Goal: Find specific page/section: Find specific page/section

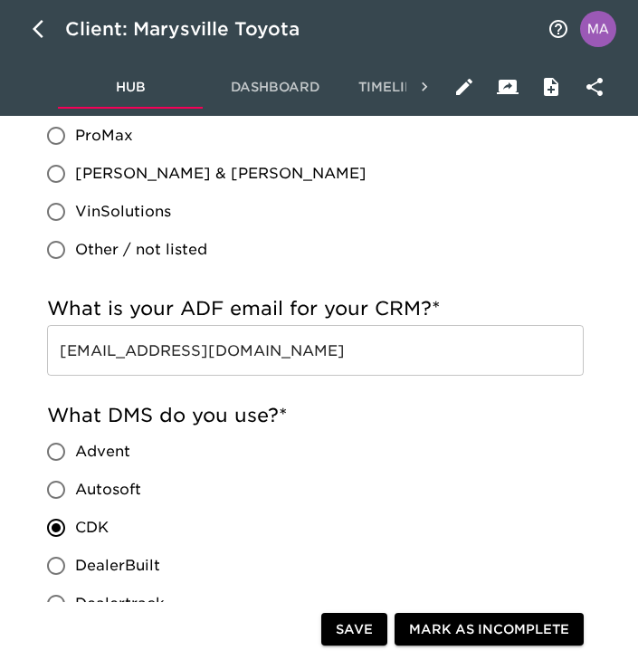
scroll to position [1706, 0]
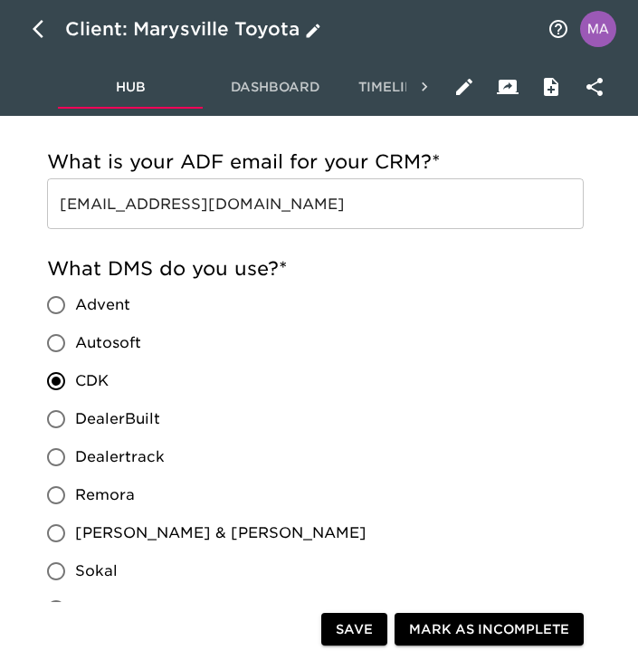
click at [33, 31] on icon "button" at bounding box center [44, 29] width 22 height 22
select select "10"
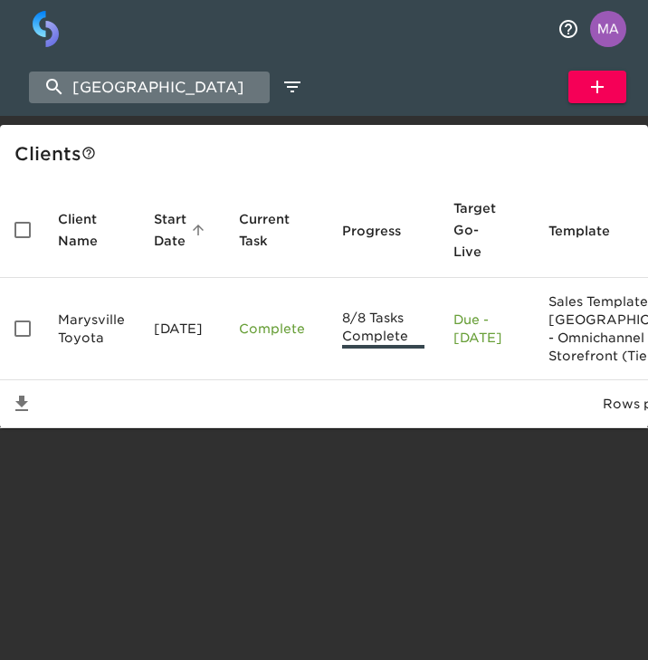
click at [160, 95] on input "[GEOGRAPHIC_DATA]" at bounding box center [149, 88] width 241 height 32
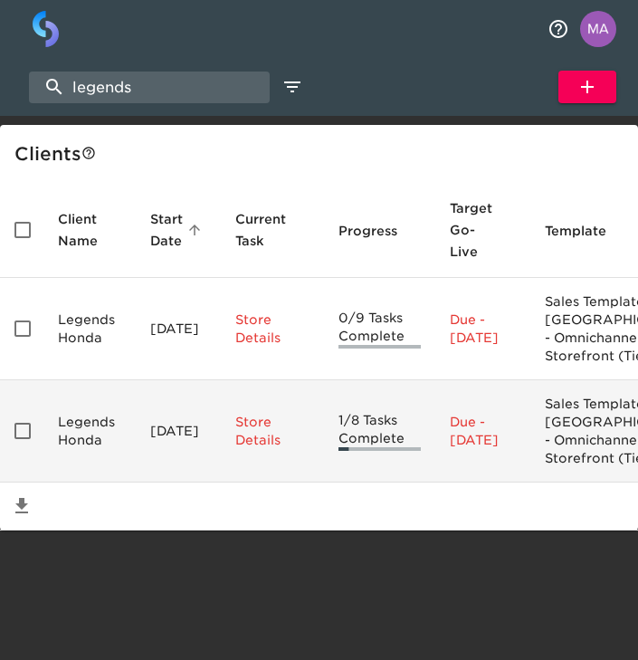
type input "legends"
click at [86, 464] on td "Legends Honda" at bounding box center [89, 431] width 92 height 102
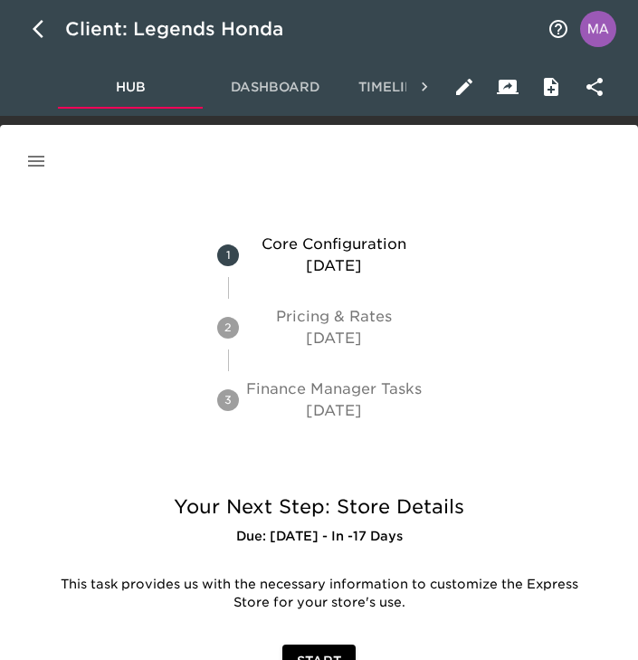
click at [44, 159] on icon "button" at bounding box center [36, 161] width 22 height 22
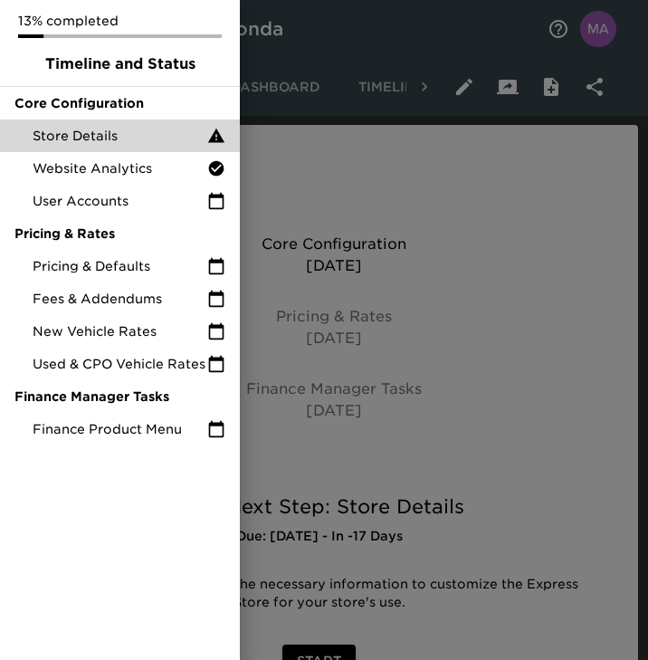
click at [105, 138] on span "Store Details" at bounding box center [120, 136] width 175 height 18
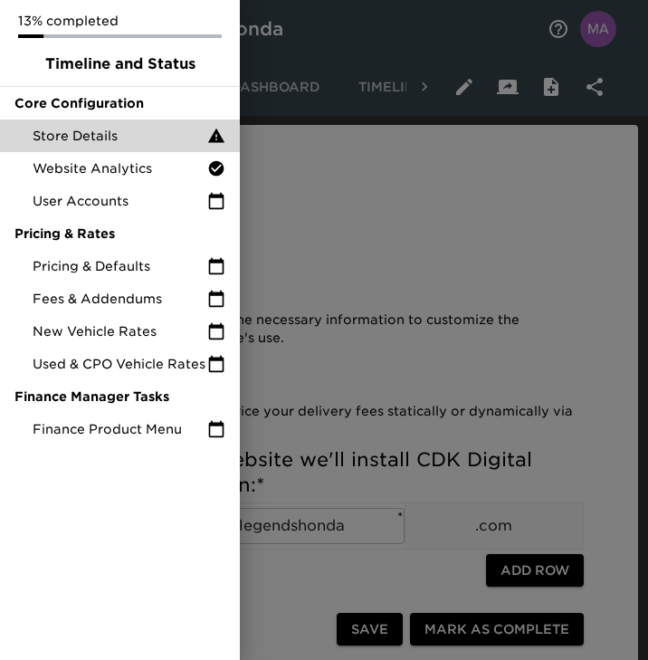
click at [354, 367] on div at bounding box center [324, 330] width 648 height 660
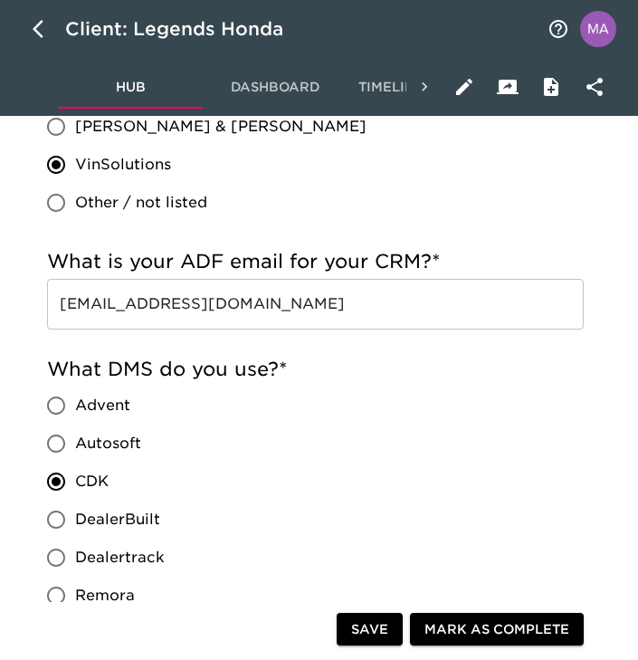
scroll to position [1868, 0]
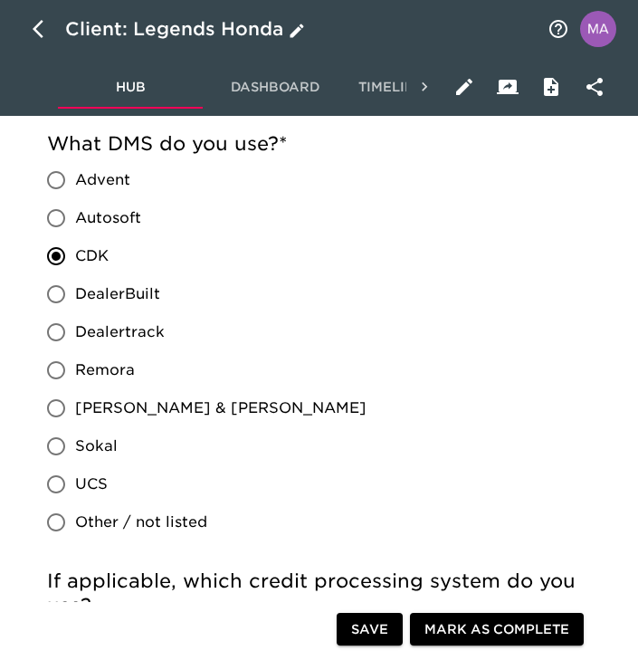
click at [57, 41] on button "button" at bounding box center [43, 28] width 43 height 43
select select "10"
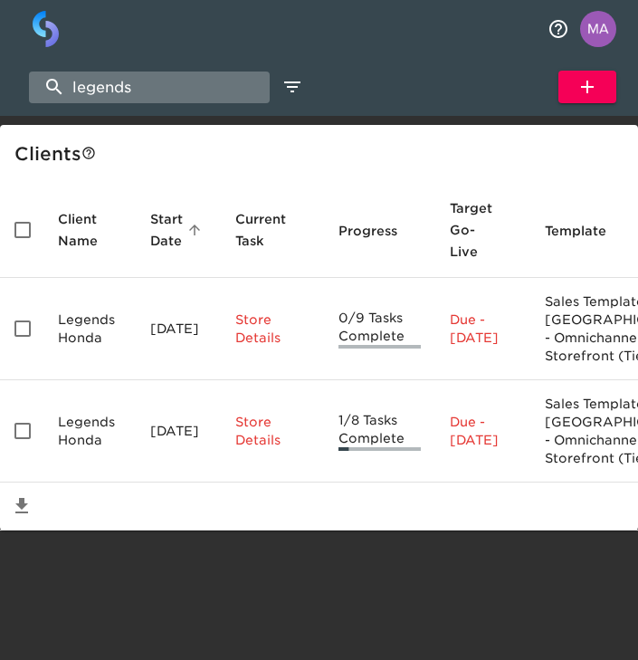
click at [129, 95] on input "legends" at bounding box center [149, 88] width 241 height 32
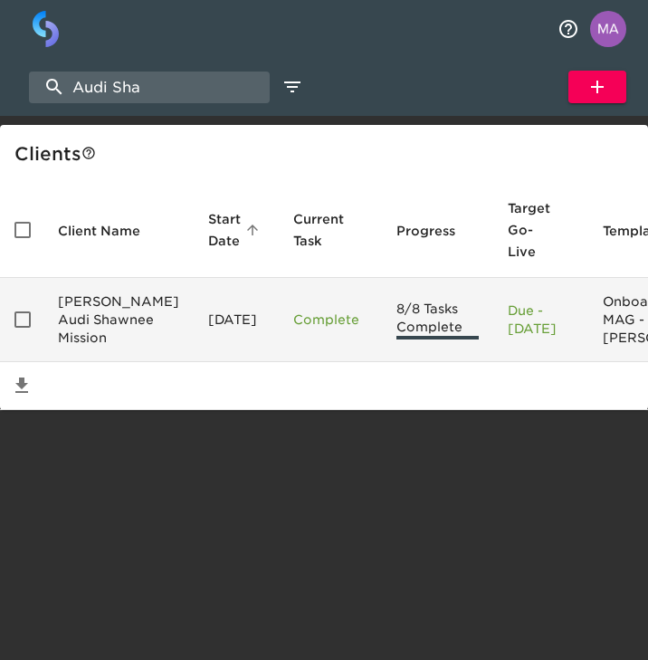
type input "Audi Sha"
click at [100, 290] on td "[PERSON_NAME] Audi Shawnee Mission" at bounding box center [118, 320] width 150 height 84
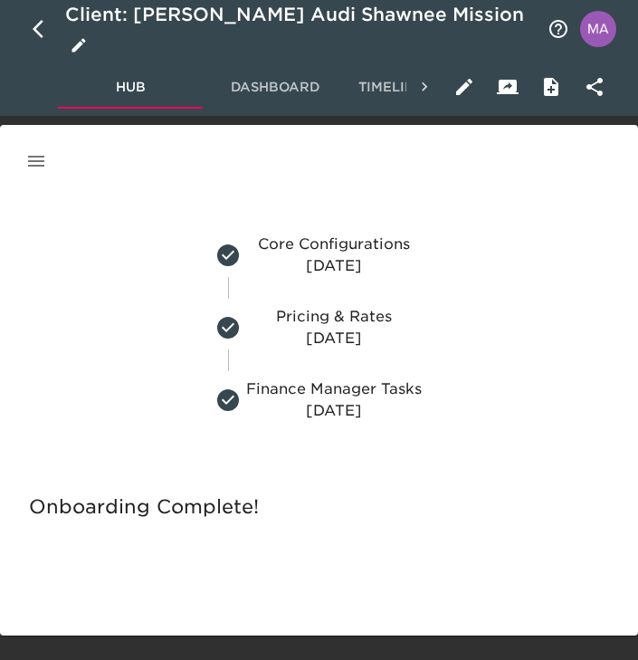
click at [28, 29] on button "button" at bounding box center [43, 28] width 43 height 43
select select "10"
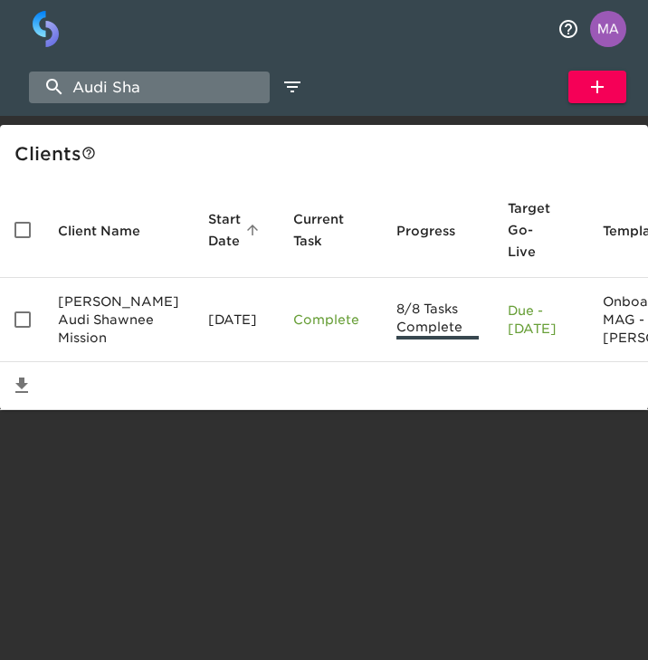
click at [146, 91] on input "Audi Sha" at bounding box center [149, 88] width 241 height 32
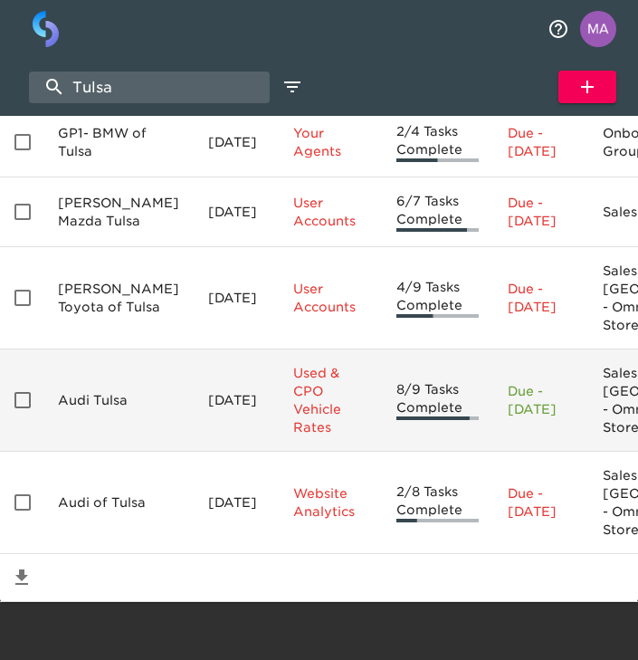
scroll to position [336, 0]
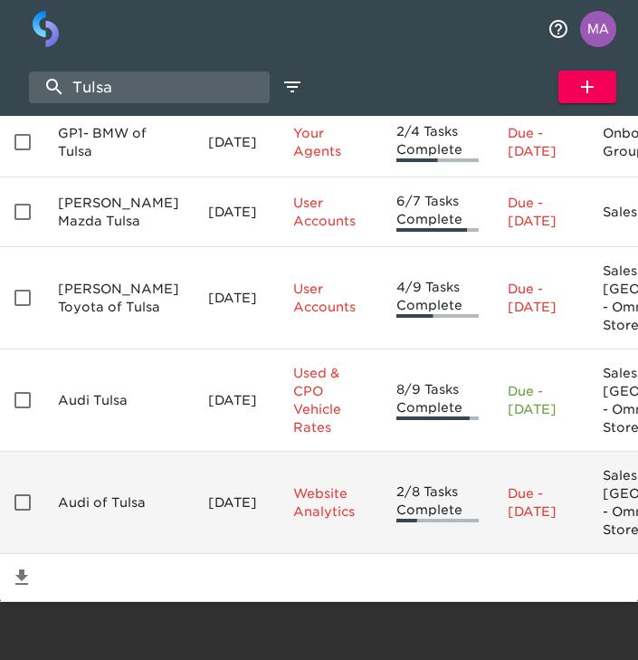
type input "Tulsa"
click at [110, 452] on td "Audi of Tulsa" at bounding box center [118, 503] width 150 height 102
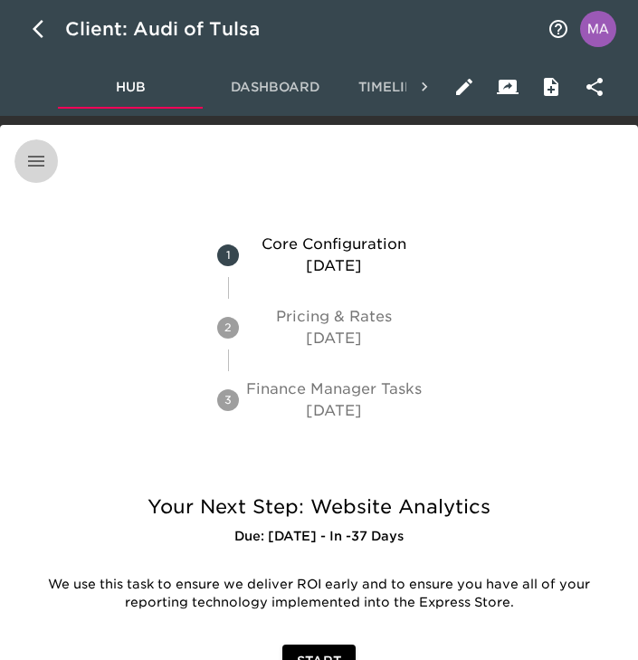
click at [48, 166] on button "button" at bounding box center [35, 160] width 43 height 43
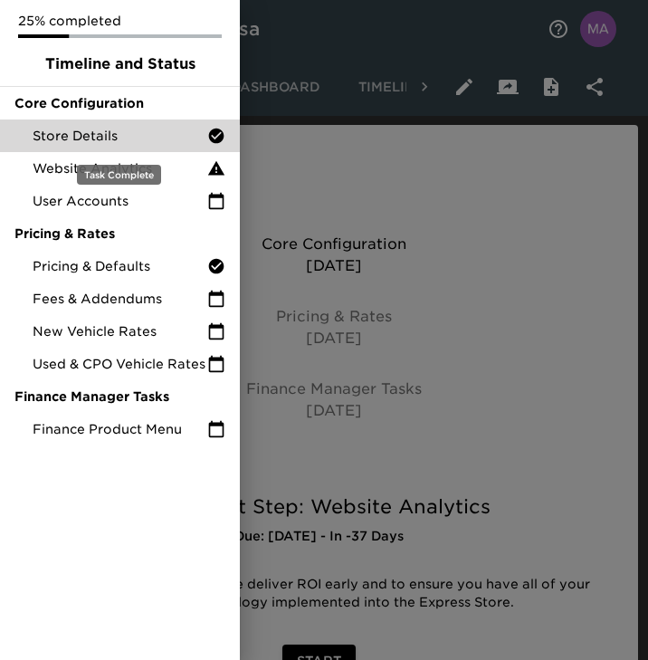
click at [108, 129] on span "Store Details" at bounding box center [120, 136] width 175 height 18
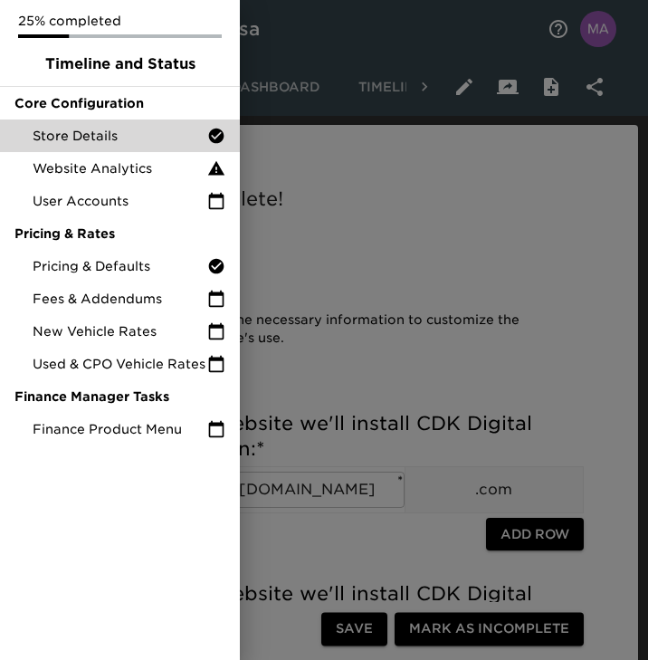
click at [334, 118] on div at bounding box center [324, 330] width 648 height 660
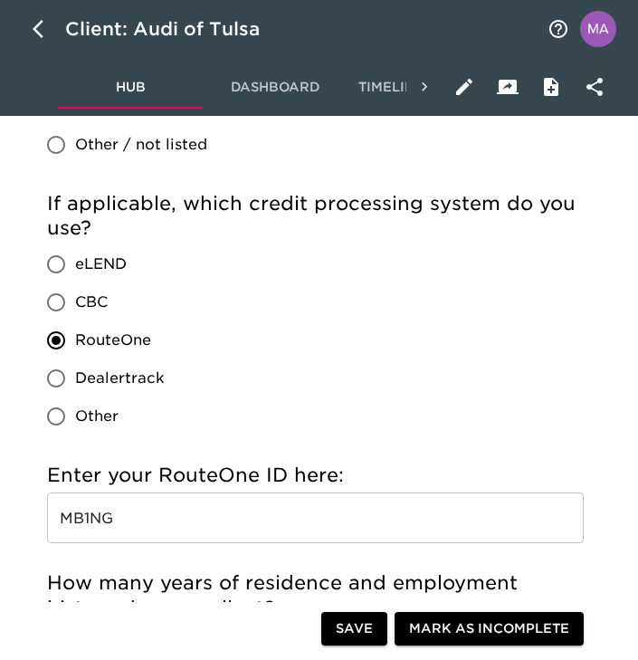
scroll to position [2095, 0]
